Goal: Task Accomplishment & Management: Complete application form

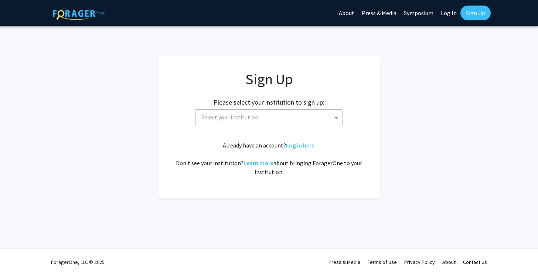
click at [303, 114] on span "Select your institution" at bounding box center [270, 117] width 144 height 15
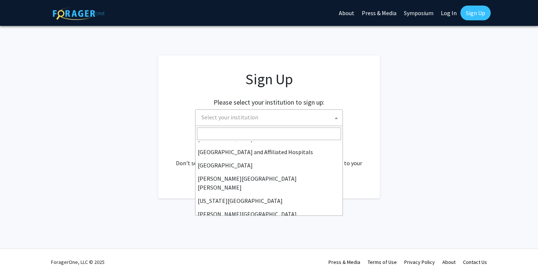
scroll to position [112, 0]
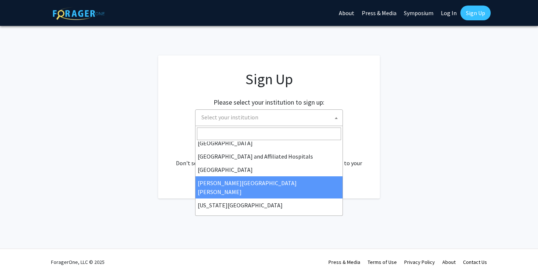
select select "1"
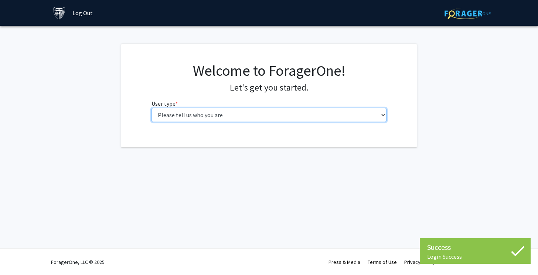
click at [314, 116] on select "Please tell us who you are Undergraduate Student Master's Student Doctoral Cand…" at bounding box center [269, 115] width 235 height 14
select select "2: masters"
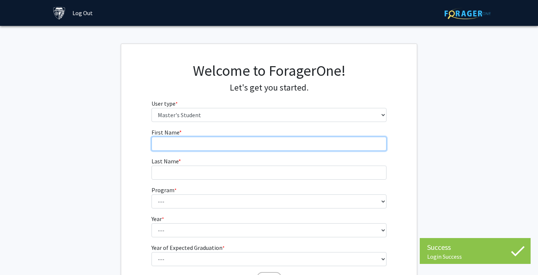
click at [330, 140] on input "First Name * required" at bounding box center [269, 144] width 235 height 14
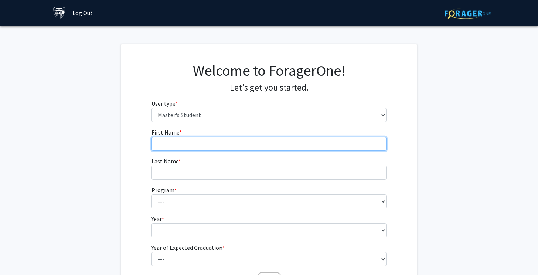
type input "[PERSON_NAME]"
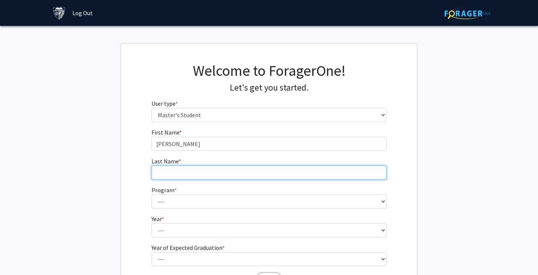
type input "Young"
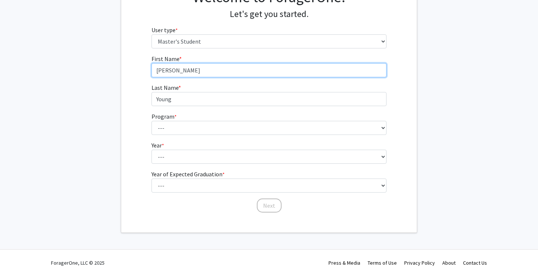
scroll to position [74, 0]
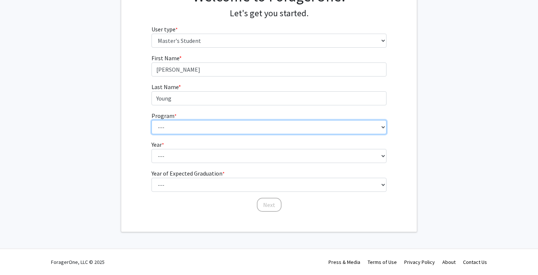
click at [377, 129] on select "--- Anatomy Education Applied and Computational Mathematics Applied Biomedical …" at bounding box center [269, 127] width 235 height 14
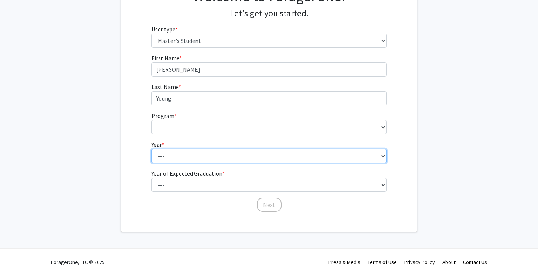
click at [369, 156] on fg-select "Year * required --- First Year Second Year" at bounding box center [269, 151] width 235 height 23
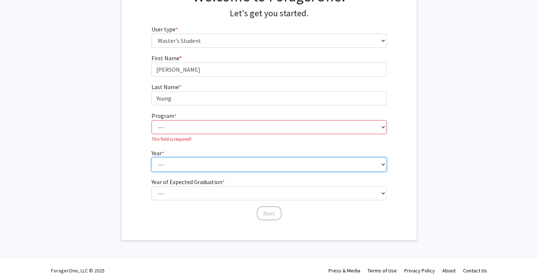
select select "1: first_year"
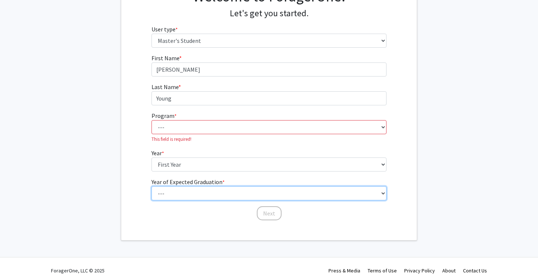
click at [339, 194] on select "--- 2025 2026 2027 2028 2029 2030 2031 2032 2033 2034" at bounding box center [269, 193] width 235 height 14
select select "3: 2027"
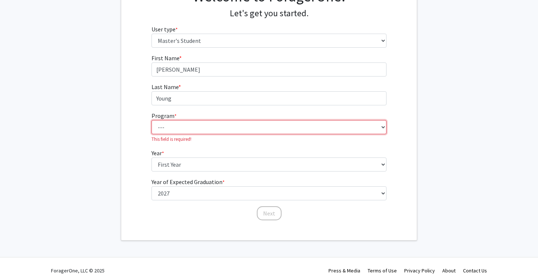
click at [312, 133] on select "--- Anatomy Education Applied and Computational Mathematics Applied Biomedical …" at bounding box center [269, 127] width 235 height 14
select select "118: 118"
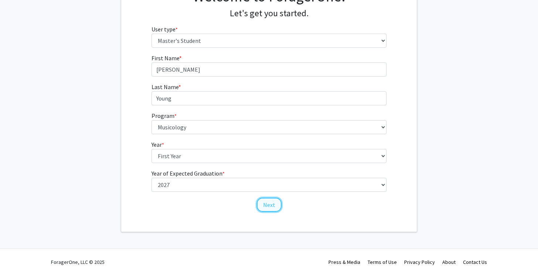
click at [268, 203] on button "Next" at bounding box center [269, 205] width 25 height 14
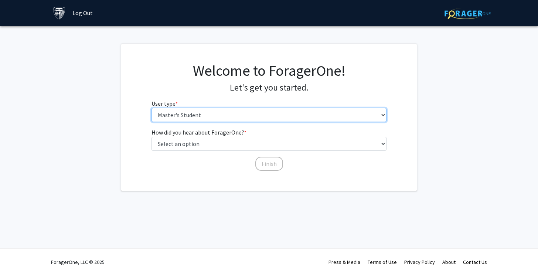
click at [262, 116] on select "Please tell us who you are Undergraduate Student Master's Student Doctoral Cand…" at bounding box center [269, 115] width 235 height 14
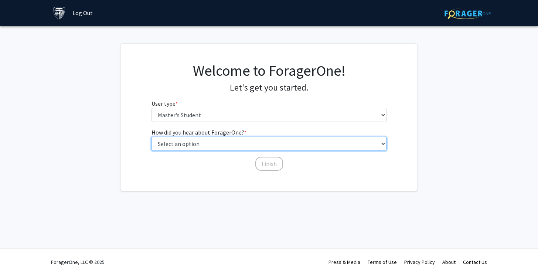
click at [270, 143] on select "Select an option Peer/student recommendation Faculty/staff recommendation Unive…" at bounding box center [269, 144] width 235 height 14
select select "3: university_website"
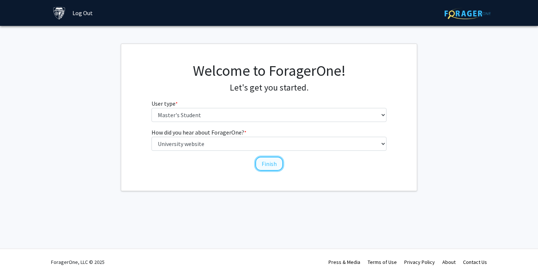
click at [273, 163] on button "Finish" at bounding box center [269, 164] width 28 height 14
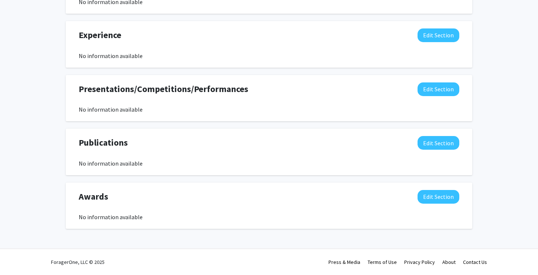
scroll to position [245, 0]
